Goal: Information Seeking & Learning: Check status

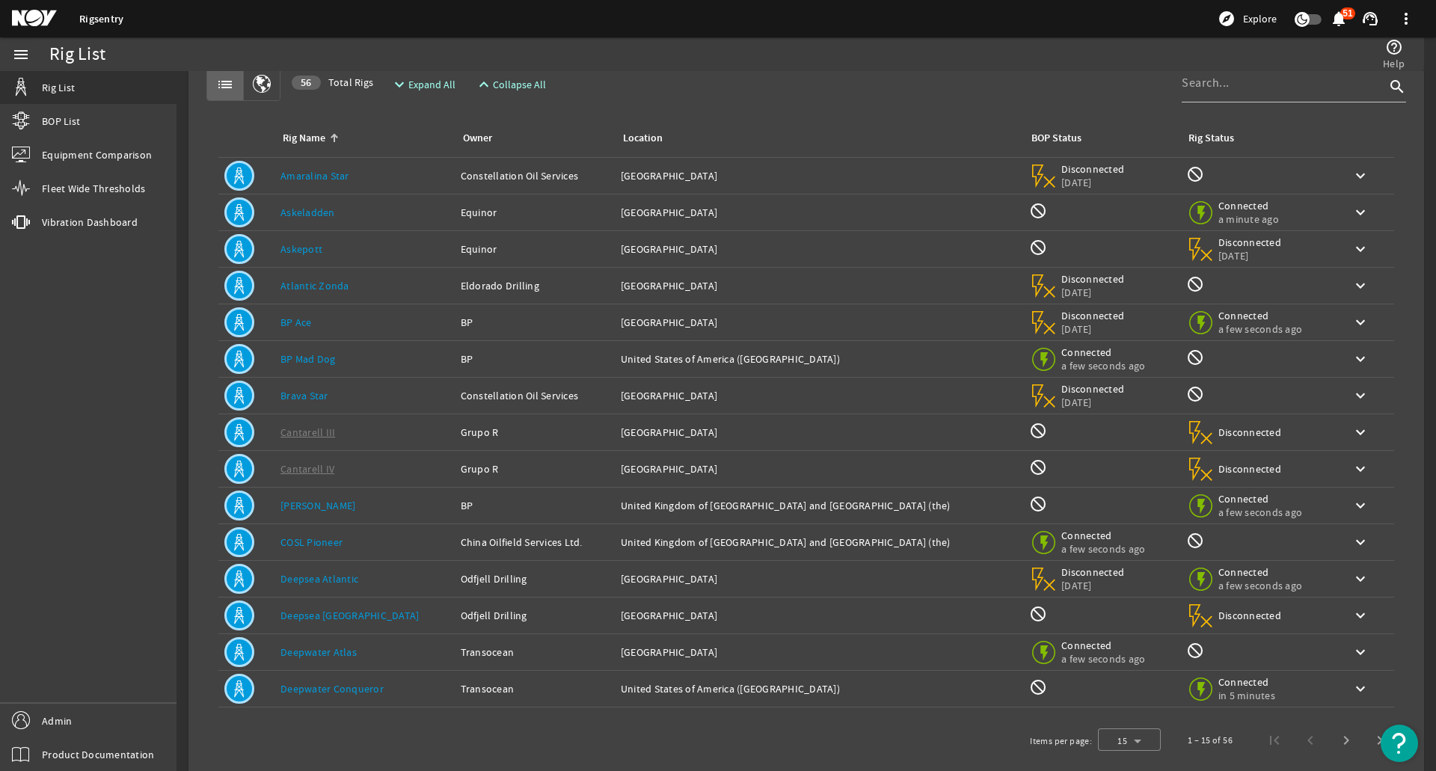
scroll to position [58, 0]
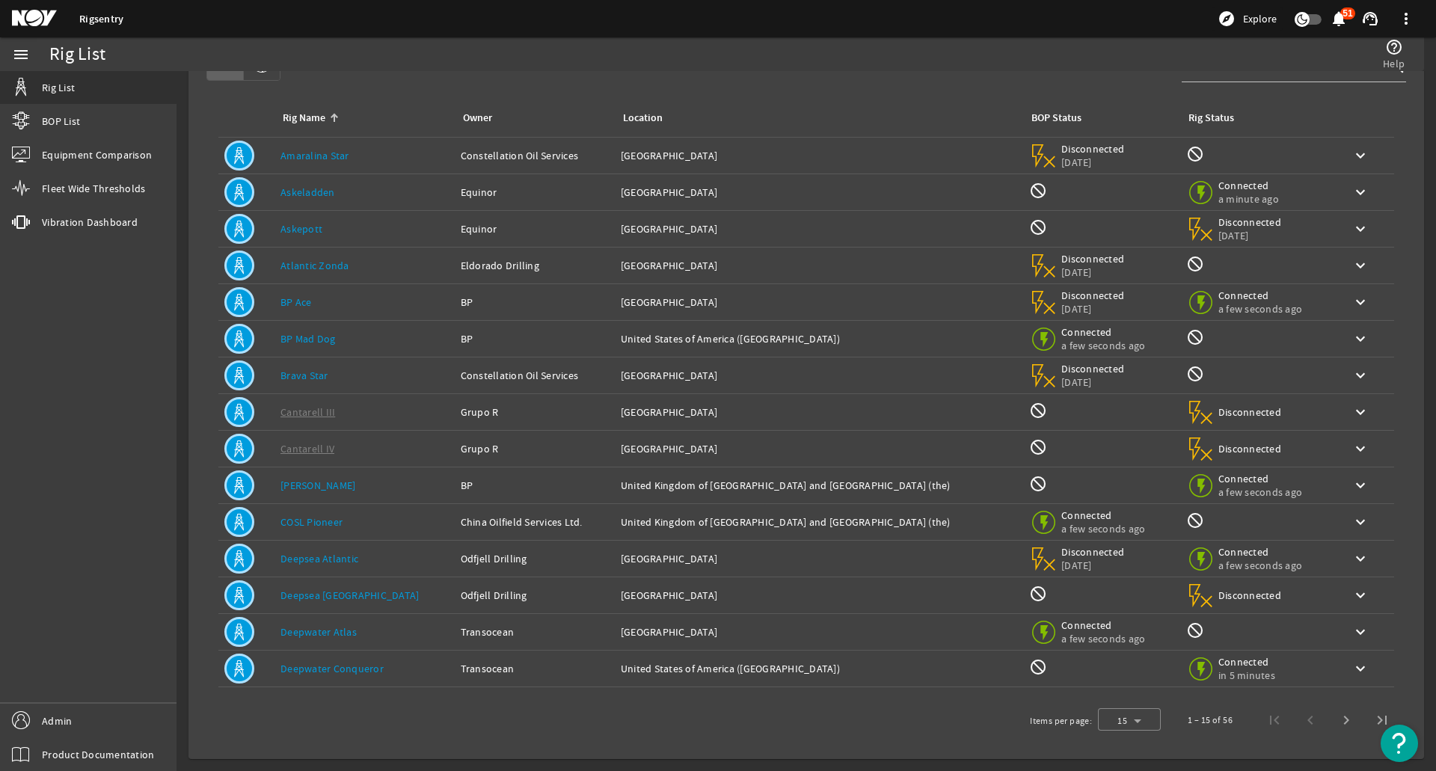
click at [574, 645] on td "Owner: Transocean" at bounding box center [535, 632] width 160 height 37
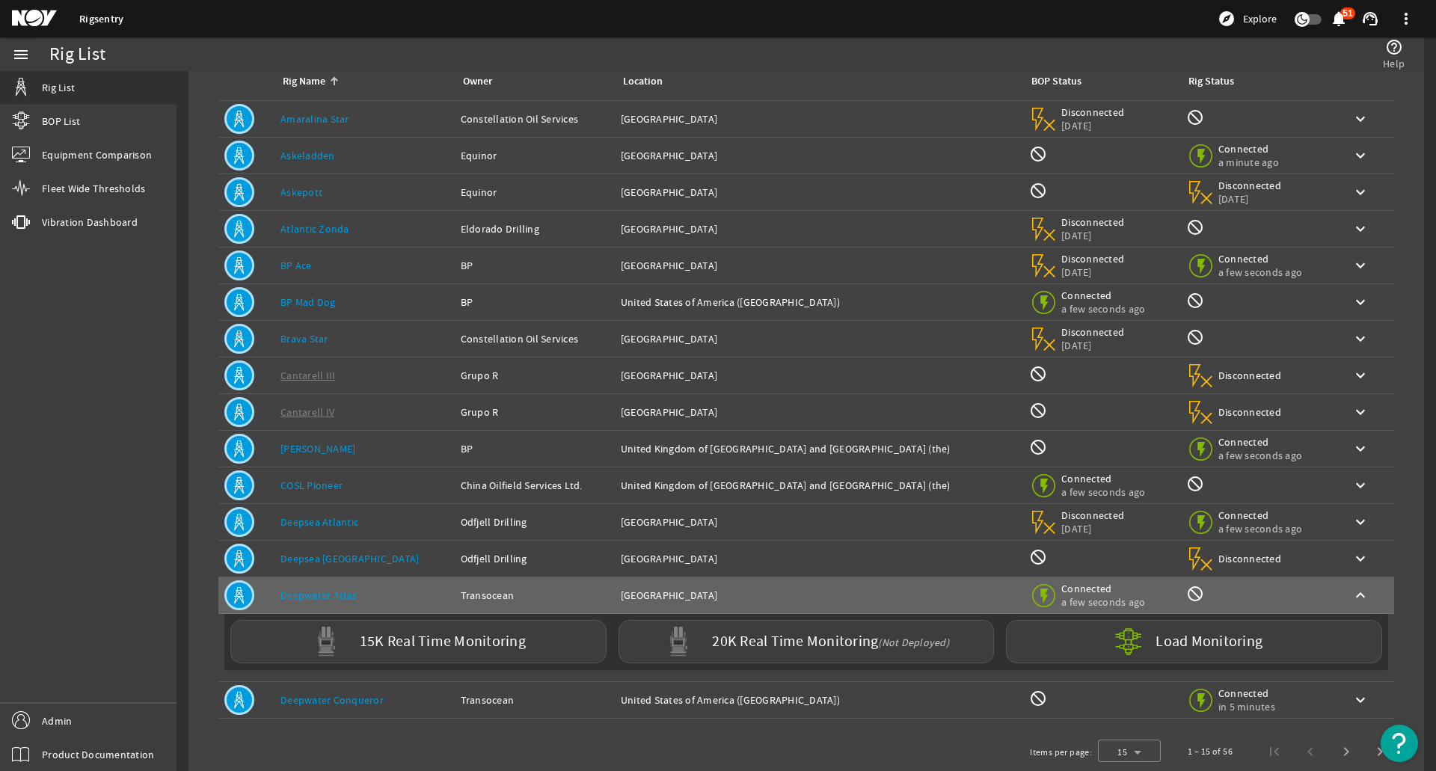
scroll to position [126, 0]
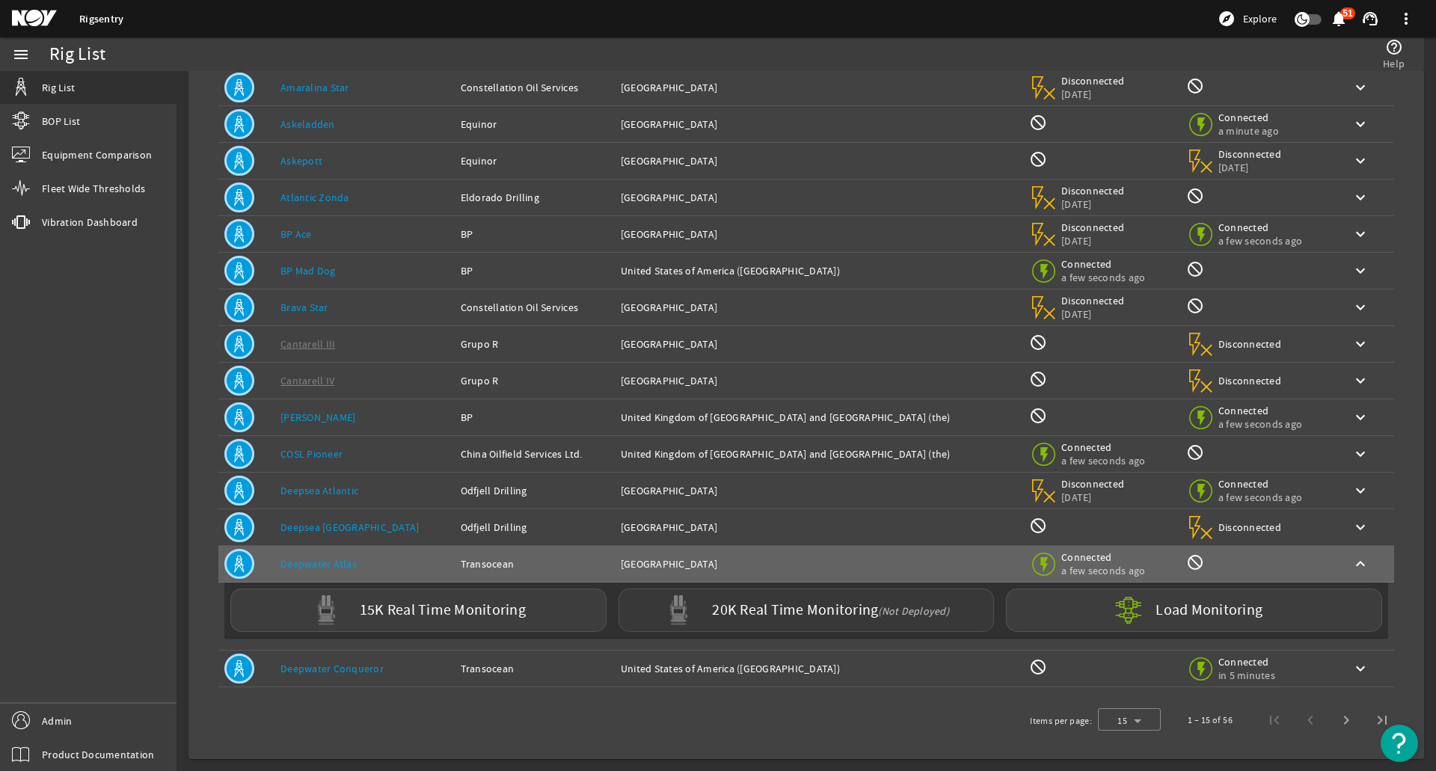
click at [856, 613] on label "20K Real Time Monitoring (Not Deployed)" at bounding box center [830, 611] width 237 height 16
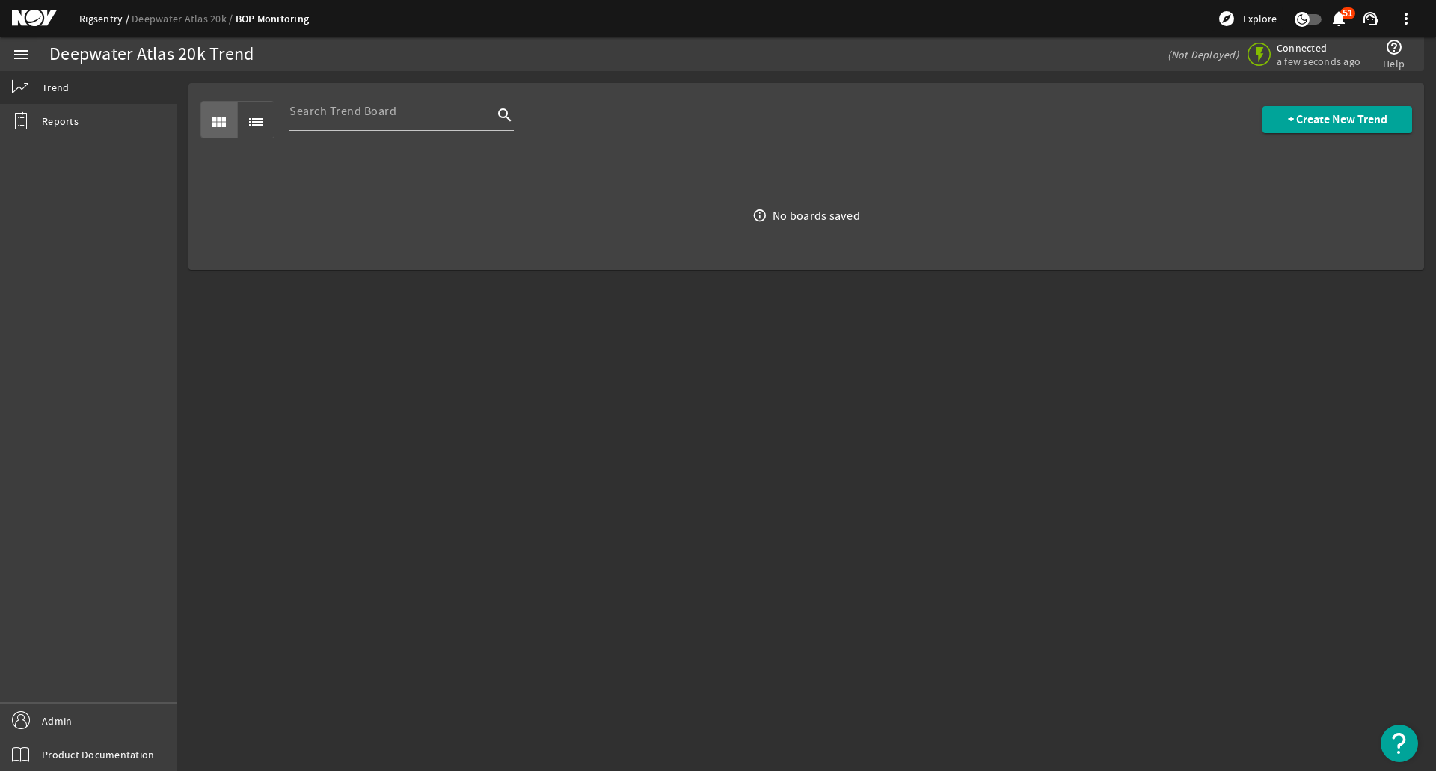
click at [114, 24] on link "Rigsentry" at bounding box center [105, 18] width 52 height 13
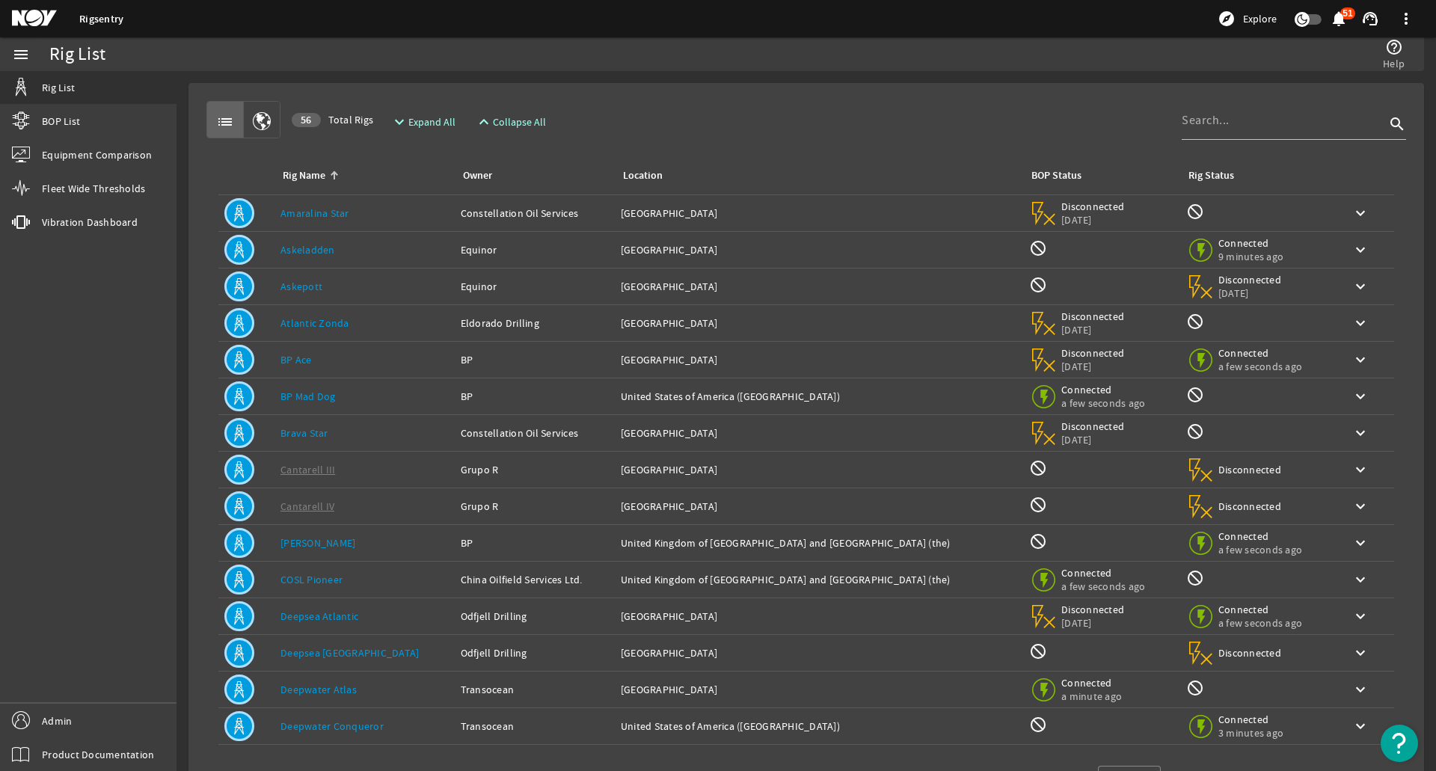
click at [181, 130] on rigsentry-mat-card "list 56 Total Rigs expand_more Expand All expand_less Collapse All search Rig N…" at bounding box center [805, 450] width 1259 height 758
click at [173, 127] on link "BOP List" at bounding box center [88, 121] width 176 height 33
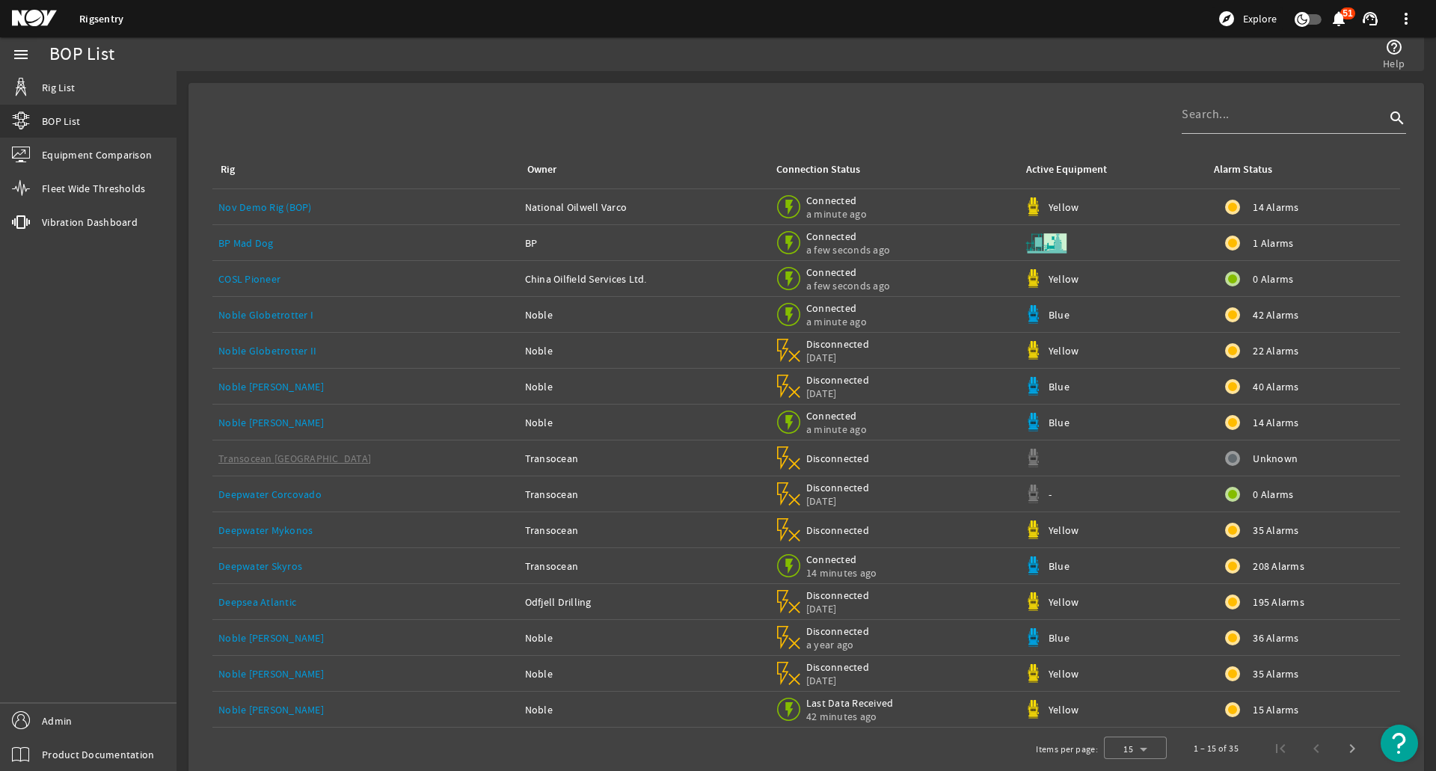
click at [1253, 210] on span "14 Alarms" at bounding box center [1276, 207] width 46 height 15
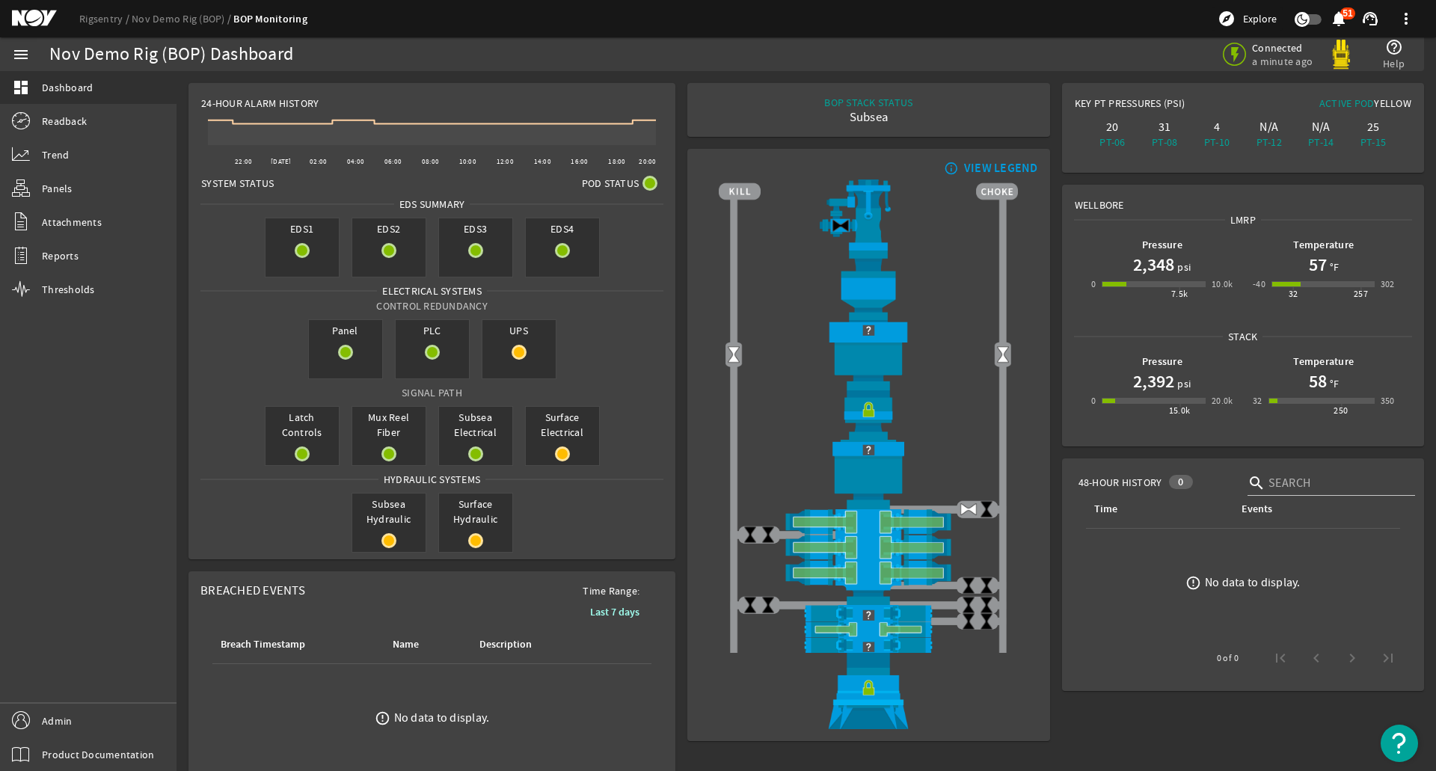
click at [266, 185] on span "System Status" at bounding box center [237, 183] width 73 height 15
click at [259, 188] on span "System Status" at bounding box center [237, 183] width 73 height 15
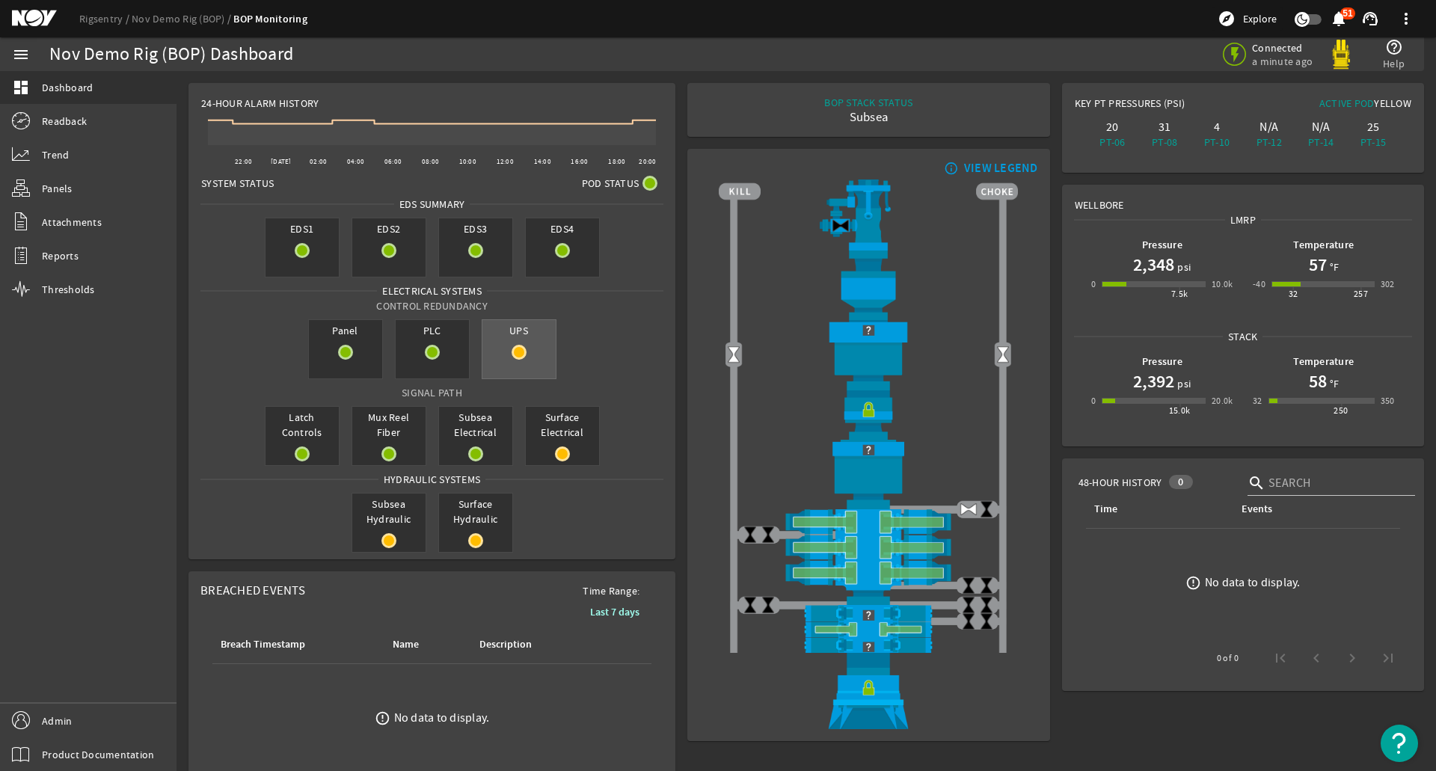
click at [507, 340] on span "UPS" at bounding box center [518, 330] width 73 height 21
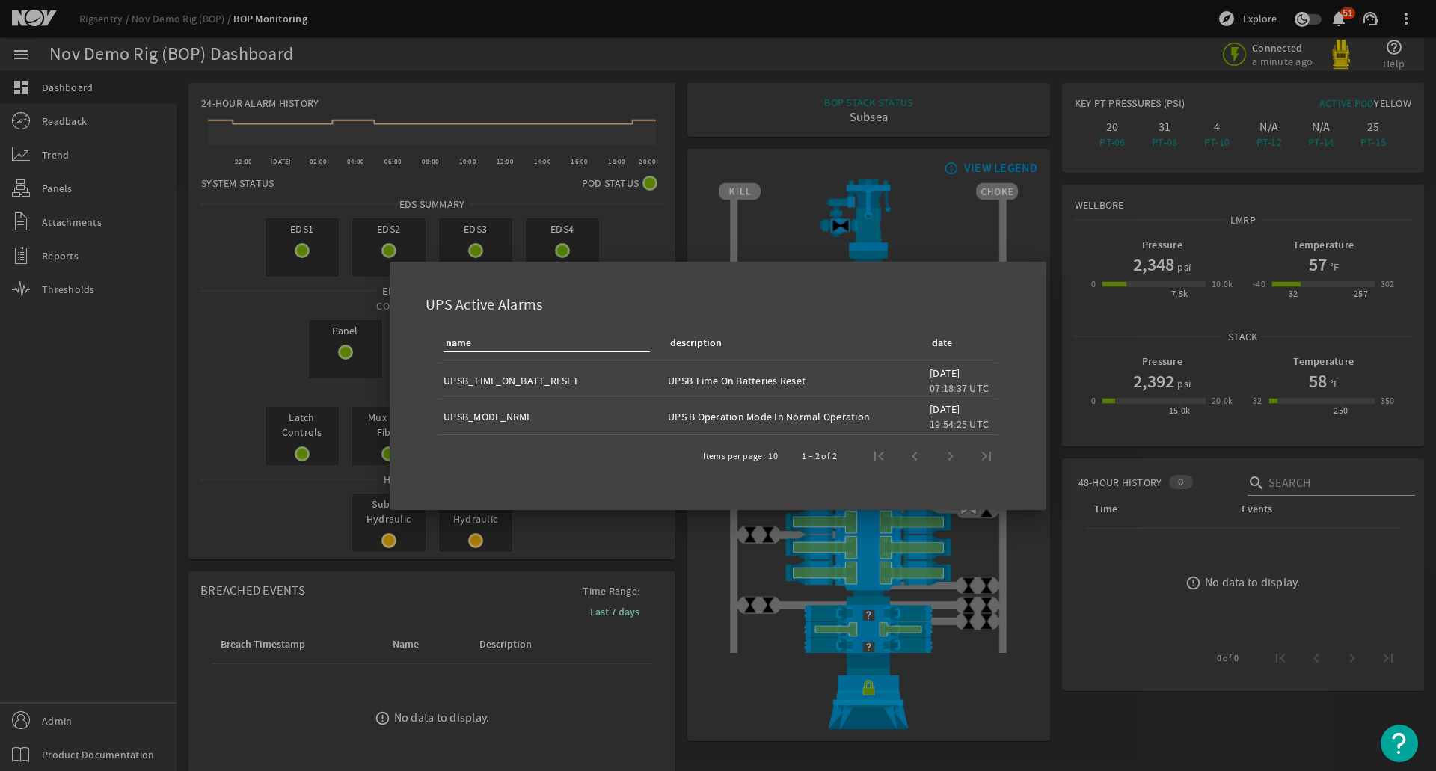
click at [517, 313] on div "UPS Active Alarms" at bounding box center [718, 302] width 621 height 44
click at [671, 235] on div at bounding box center [718, 385] width 1436 height 771
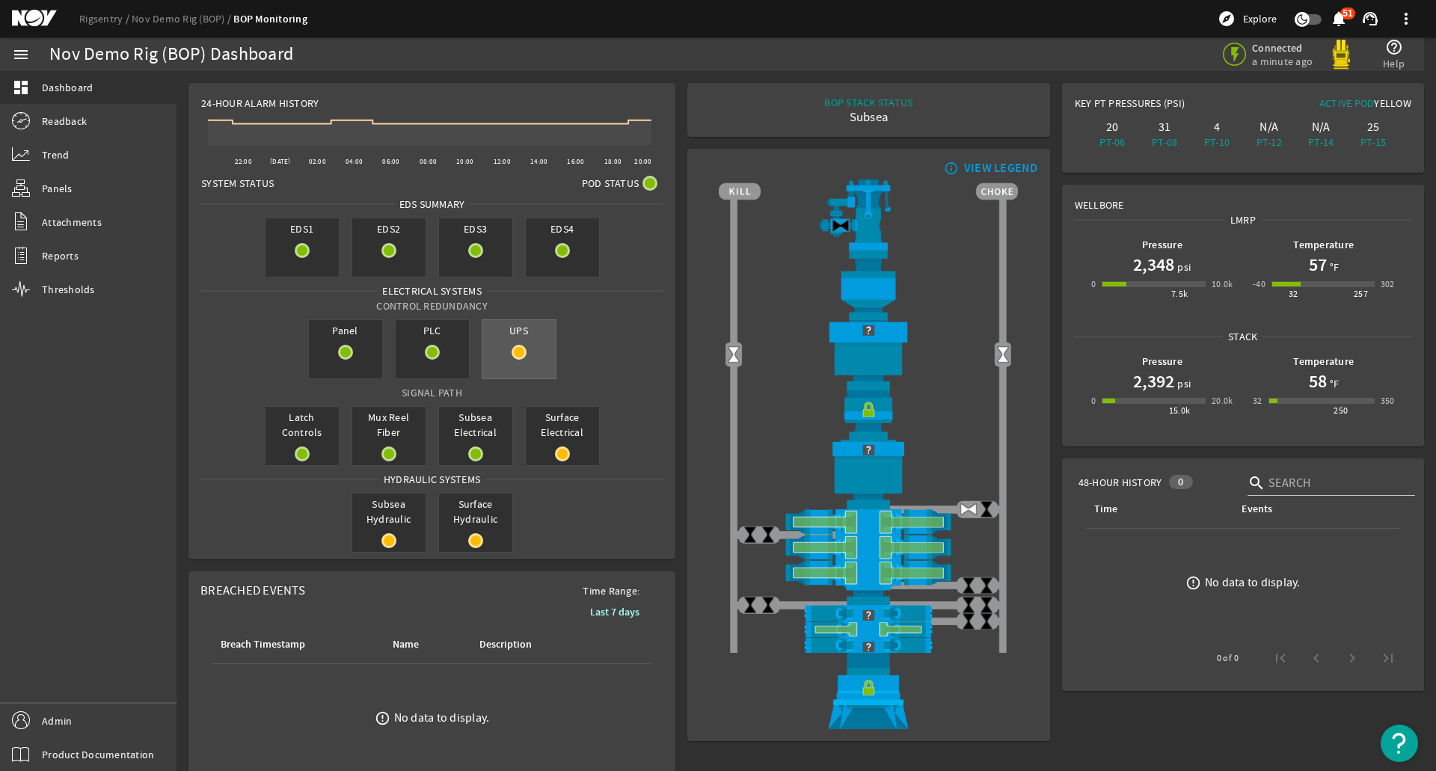
click at [515, 351] on mat-icon at bounding box center [518, 352] width 15 height 15
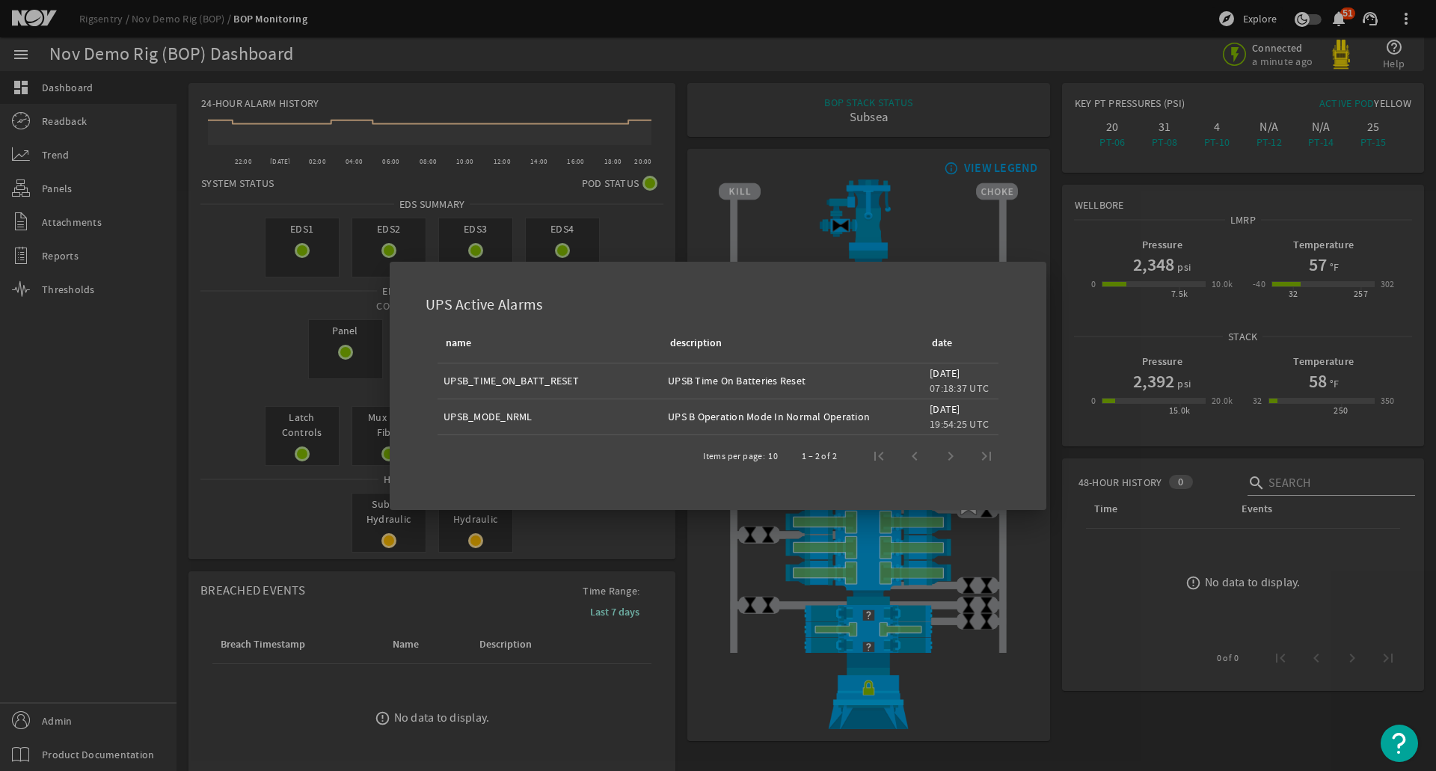
click at [644, 253] on div at bounding box center [718, 385] width 1436 height 771
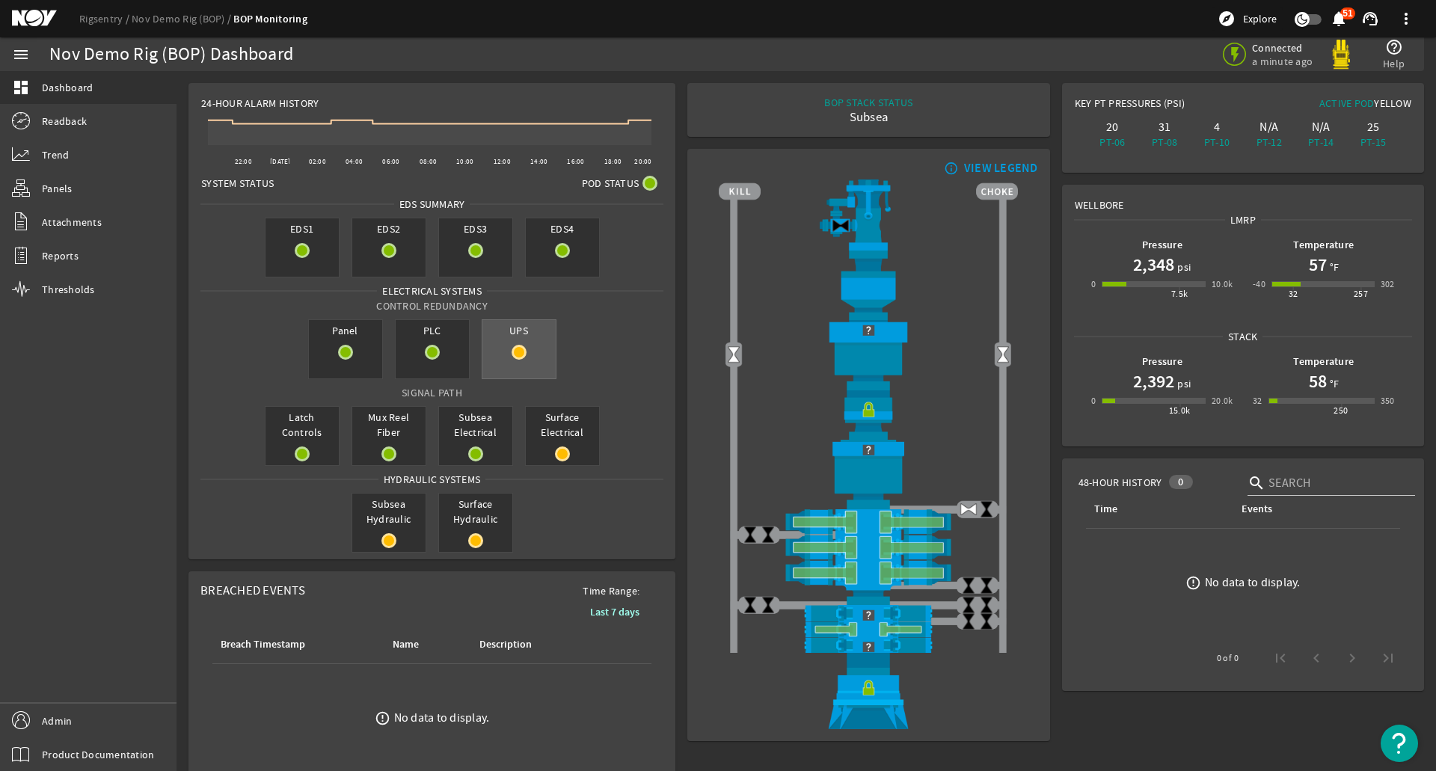
click at [518, 366] on div "UPS" at bounding box center [519, 349] width 75 height 60
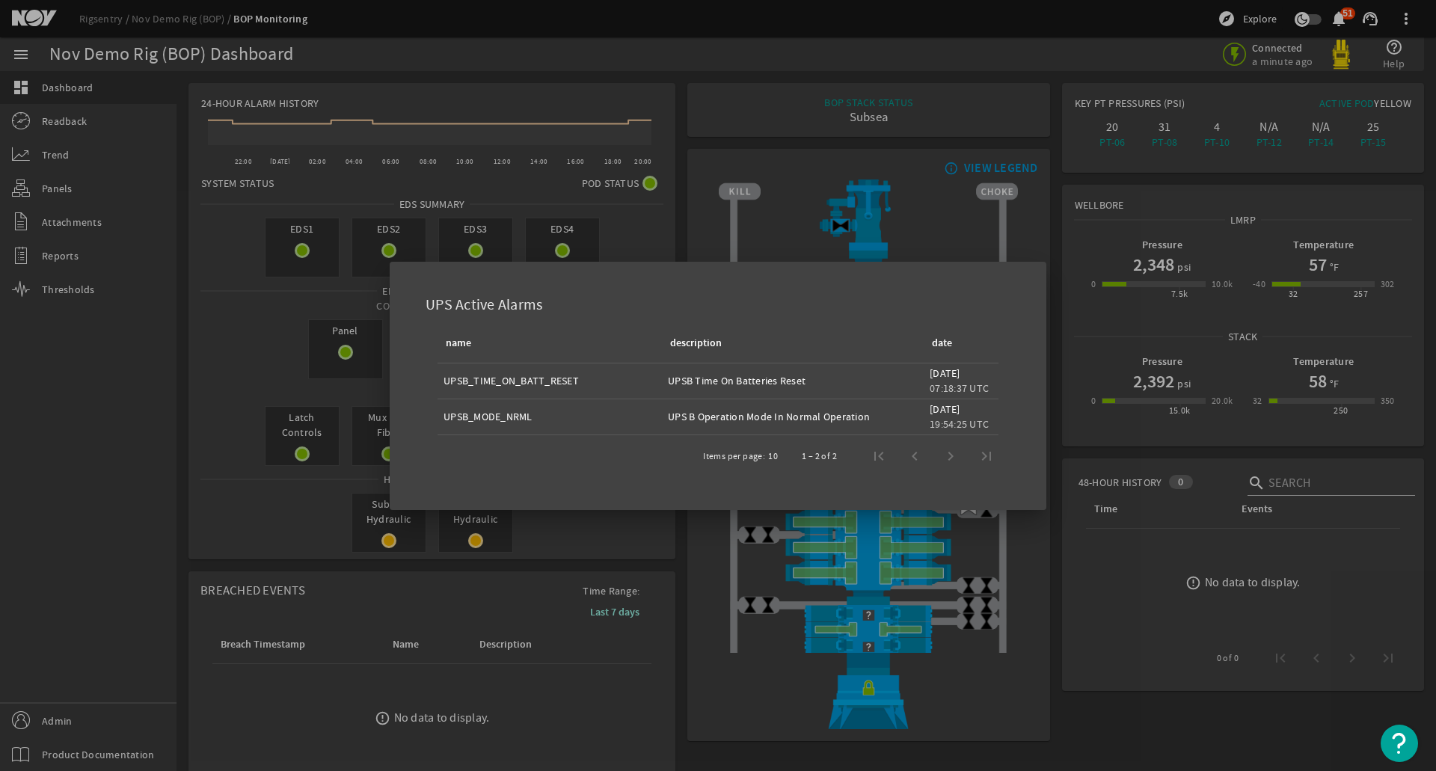
click at [672, 194] on div at bounding box center [718, 385] width 1436 height 771
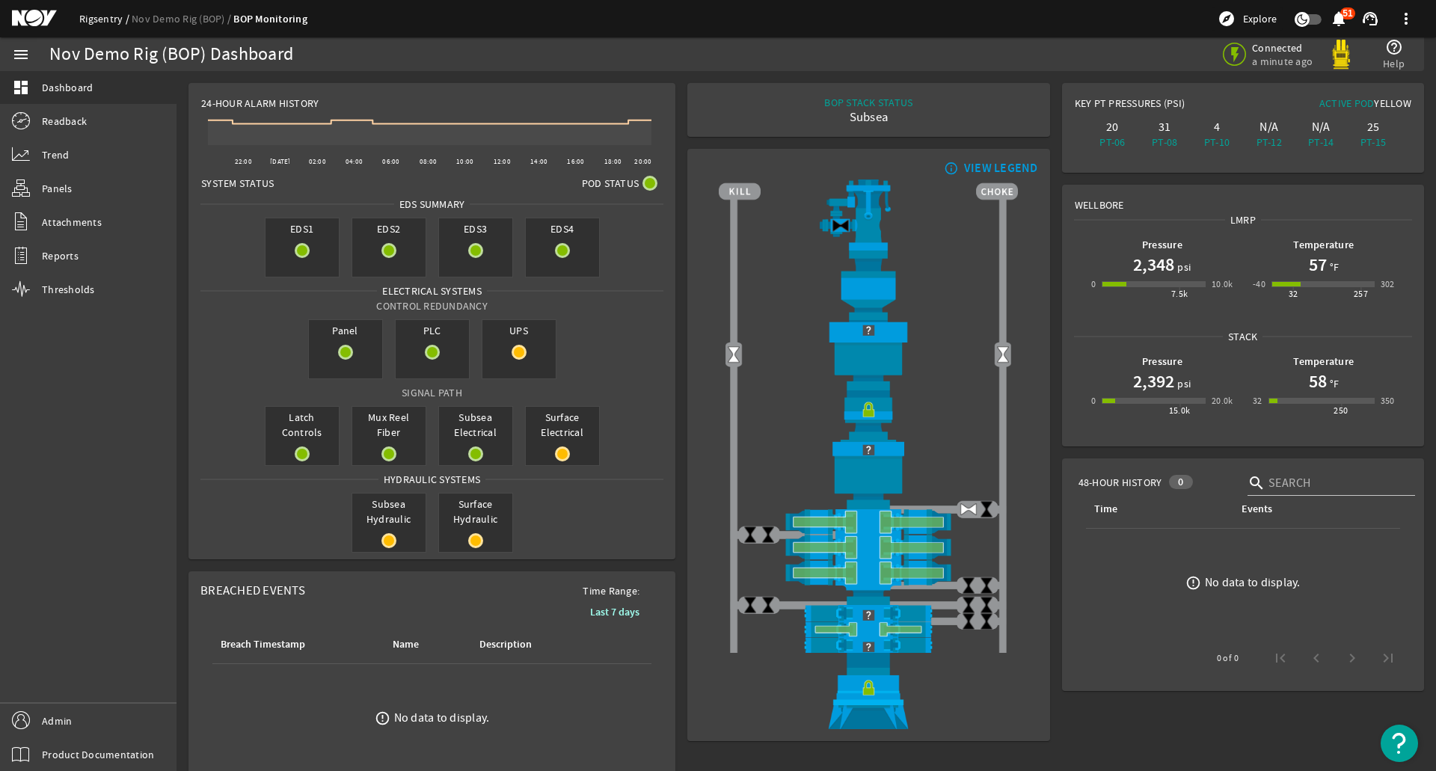
click at [88, 22] on link "Rigsentry" at bounding box center [105, 18] width 52 height 13
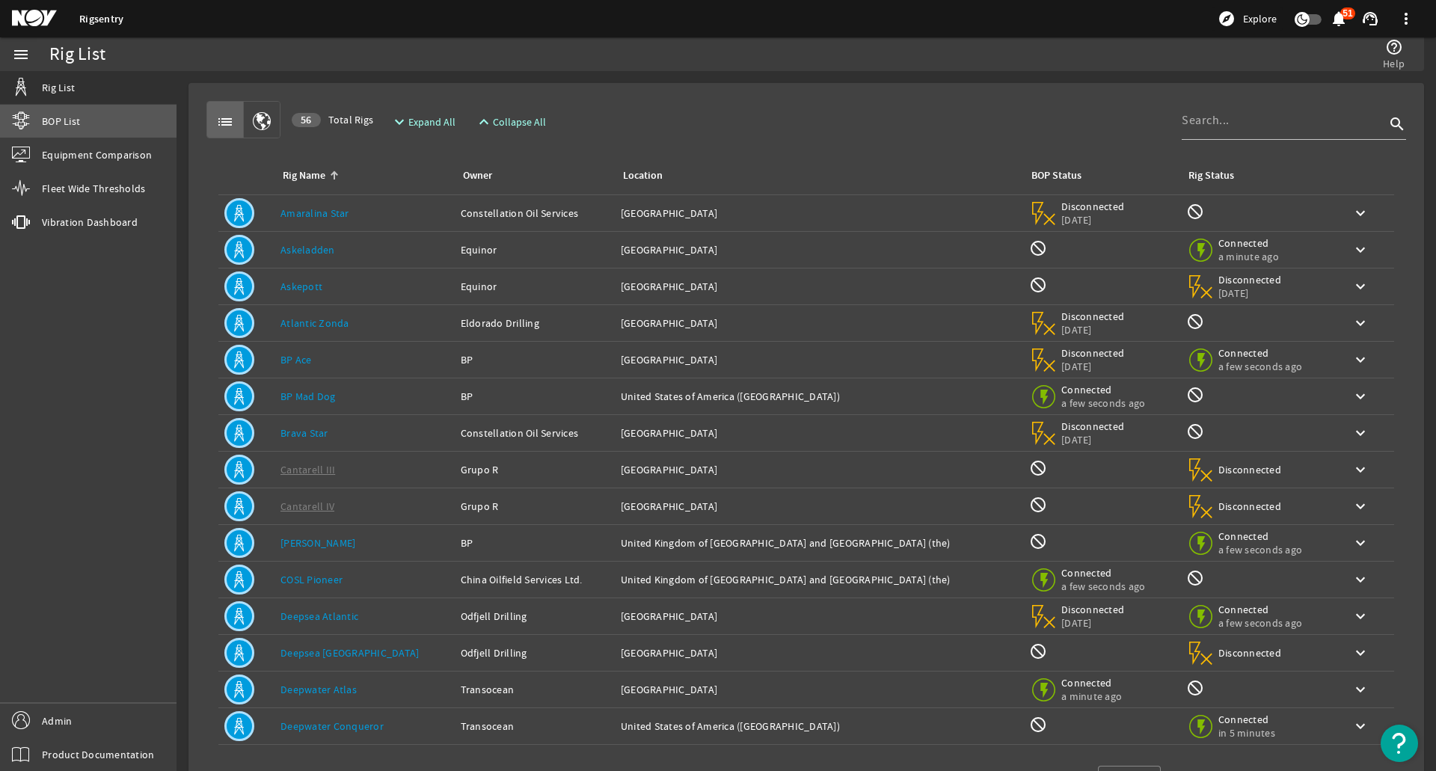
click at [46, 108] on link "BOP List" at bounding box center [88, 121] width 176 height 33
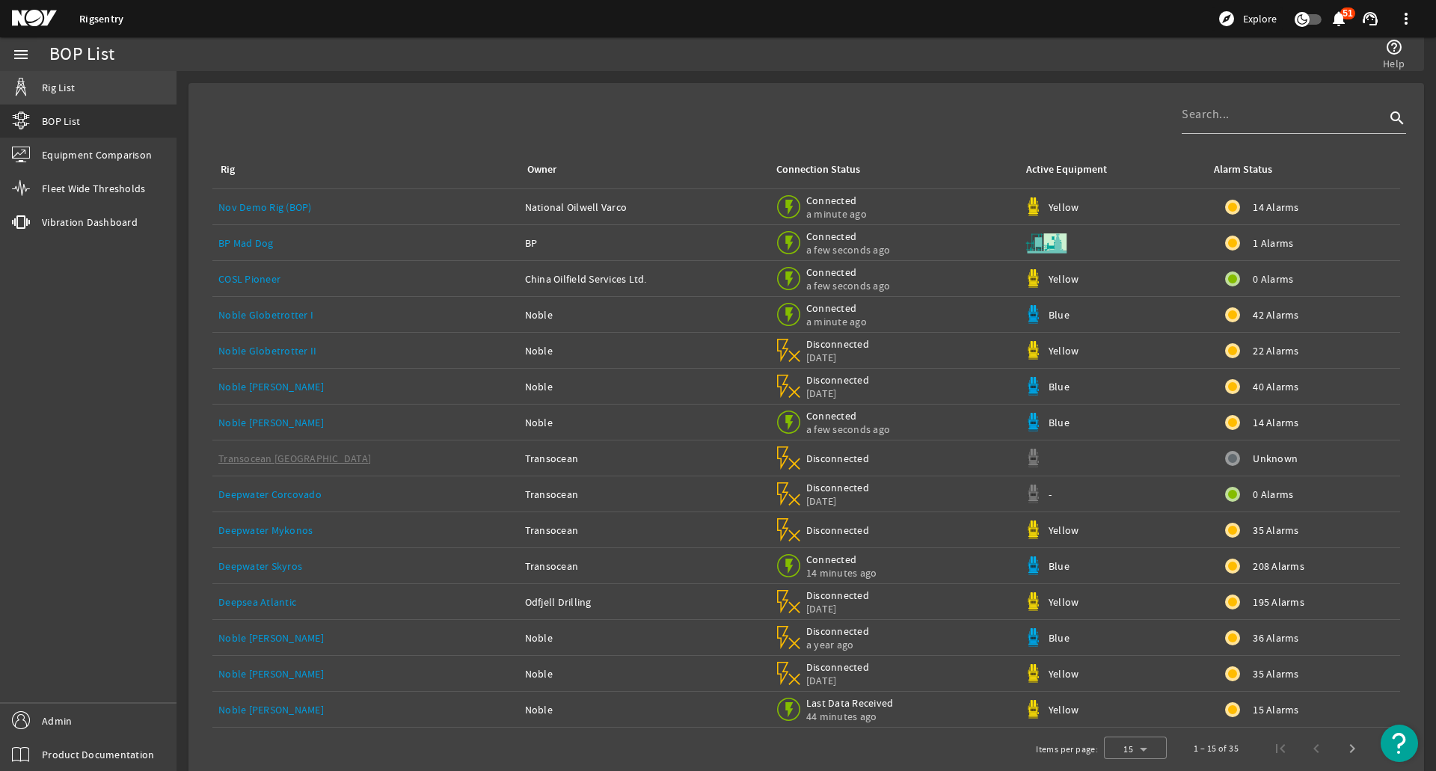
click at [96, 95] on link "Rig List" at bounding box center [88, 87] width 176 height 33
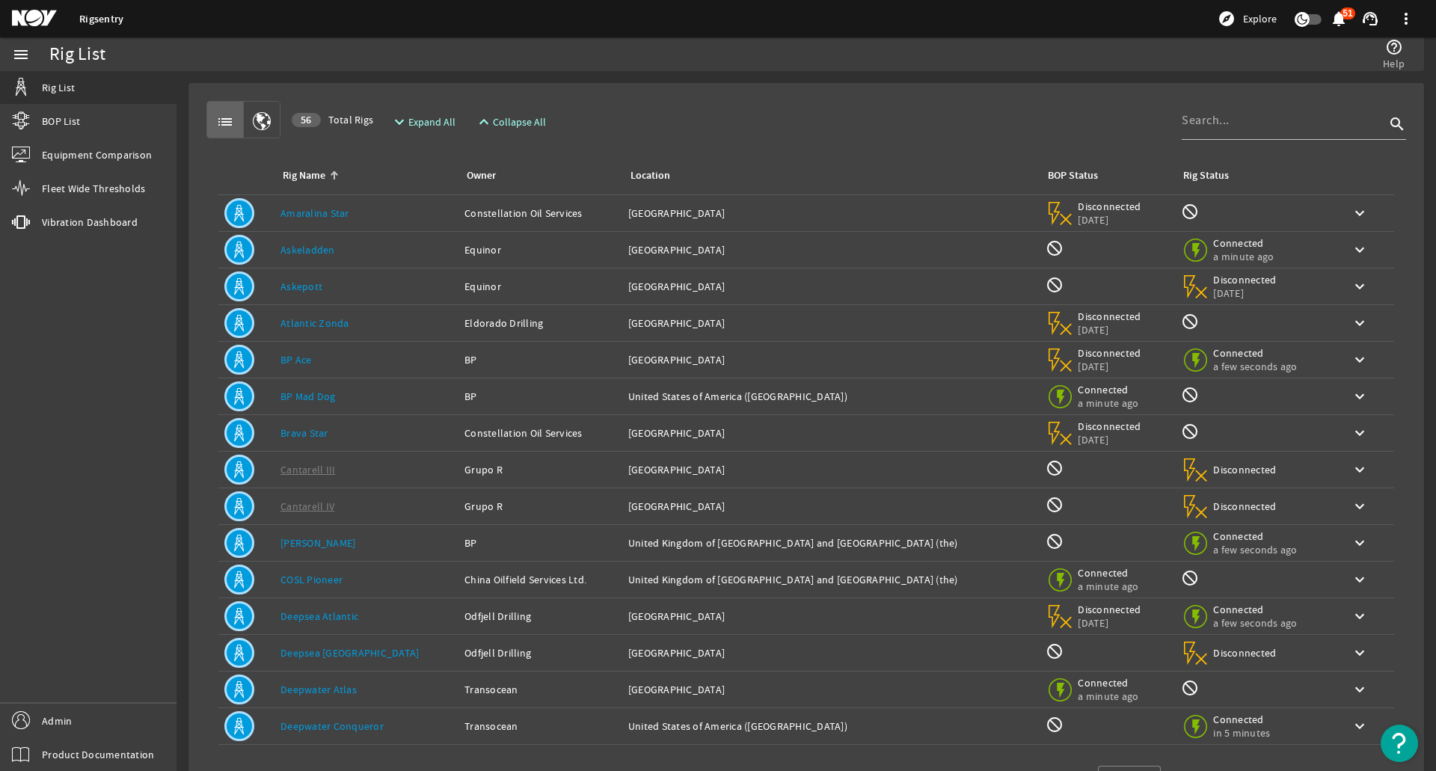
click at [688, 90] on mat-card "list 56 Total Rigs expand_more Expand All expand_less Collapse All search Rig N…" at bounding box center [805, 450] width 1235 height 734
